Goal: Transaction & Acquisition: Subscribe to service/newsletter

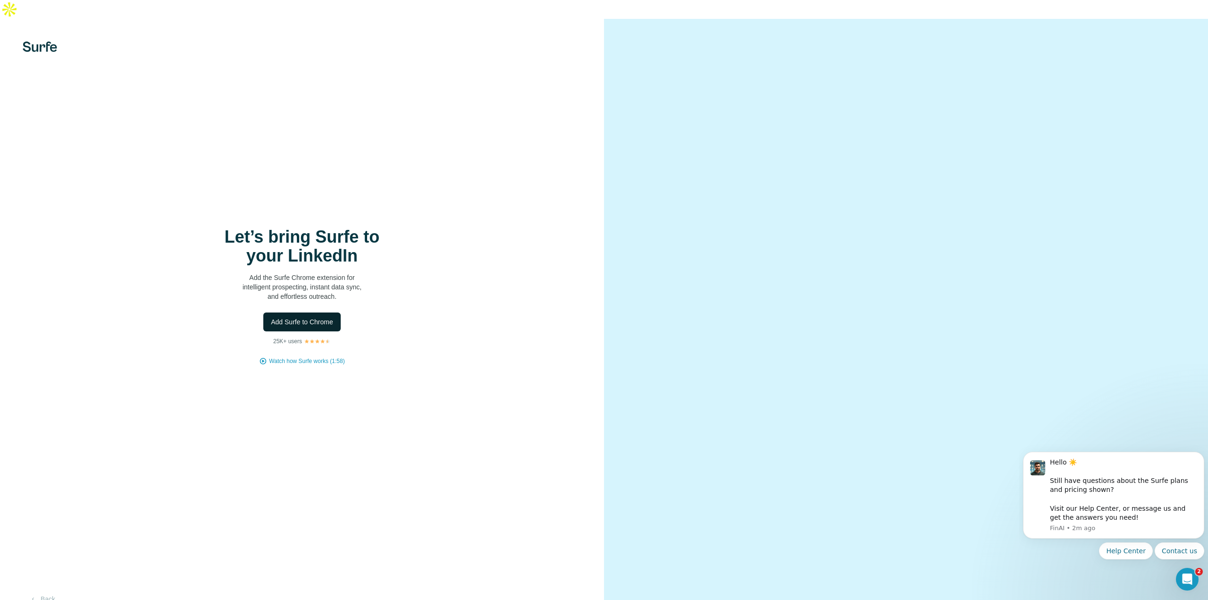
click at [306, 317] on span "Add Surfe to Chrome" at bounding box center [302, 321] width 62 height 9
